Goal: Navigation & Orientation: Find specific page/section

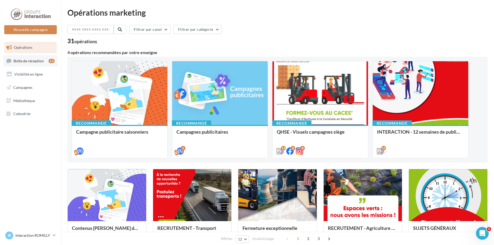
click at [23, 62] on span "Boîte de réception" at bounding box center [29, 60] width 30 height 5
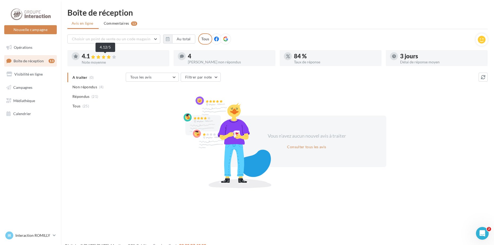
click at [103, 58] on icon at bounding box center [104, 57] width 4 height 4
click at [83, 57] on div "4.1" at bounding box center [123, 56] width 83 height 6
click at [83, 97] on span "Répondus" at bounding box center [80, 96] width 17 height 5
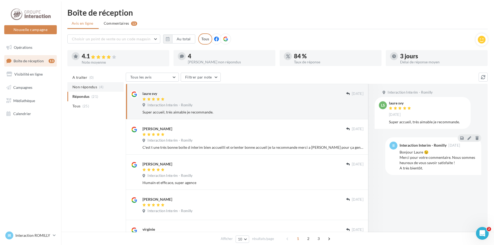
click at [89, 87] on span "Non répondus" at bounding box center [84, 86] width 25 height 5
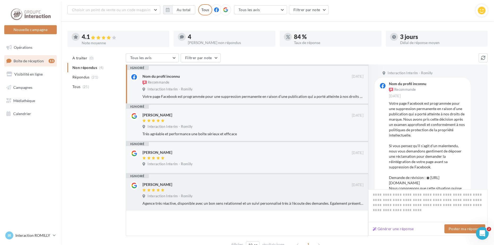
scroll to position [46, 0]
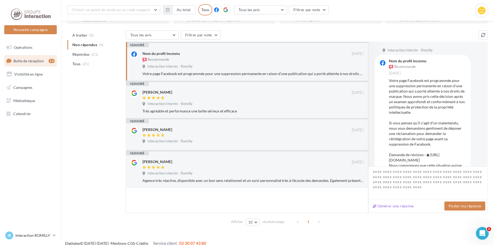
click at [93, 44] on ul "A traiter (0) Non répondus (4) Répondus (21) Tous (25)" at bounding box center [95, 50] width 56 height 38
click at [90, 55] on li "Répondus (21)" at bounding box center [95, 55] width 56 height 10
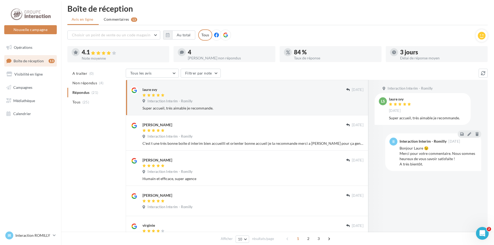
scroll to position [0, 0]
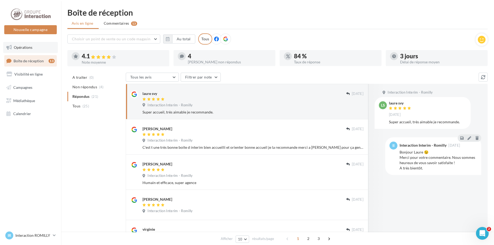
click at [39, 48] on link "Opérations" at bounding box center [30, 47] width 55 height 11
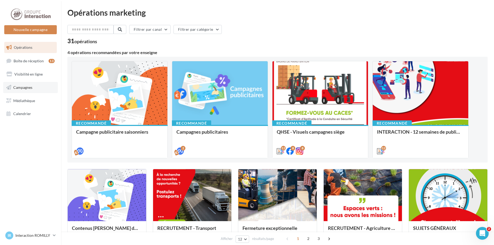
click at [29, 87] on span "Campagnes" at bounding box center [22, 87] width 19 height 5
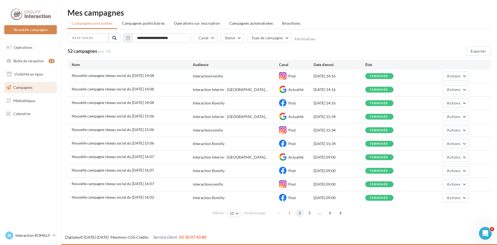
click at [299, 212] on span "2" at bounding box center [299, 213] width 8 height 8
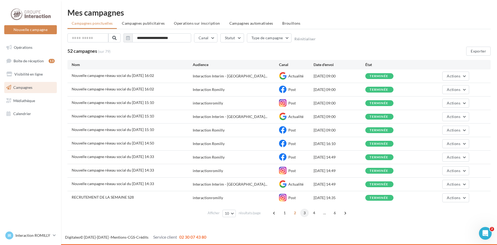
click at [302, 212] on span "3" at bounding box center [304, 213] width 8 height 8
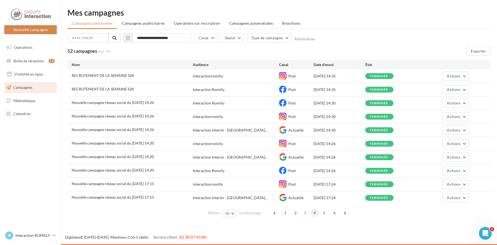
click at [313, 210] on span "4" at bounding box center [314, 213] width 8 height 8
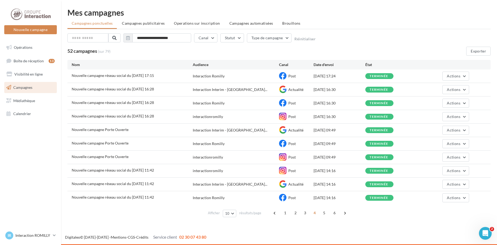
drag, startPoint x: 62, startPoint y: 114, endPoint x: 66, endPoint y: 113, distance: 3.7
click at [63, 114] on div "**********" at bounding box center [279, 113] width 436 height 211
click at [467, 117] on button "Actions" at bounding box center [455, 116] width 27 height 9
